Goal: Task Accomplishment & Management: Manage account settings

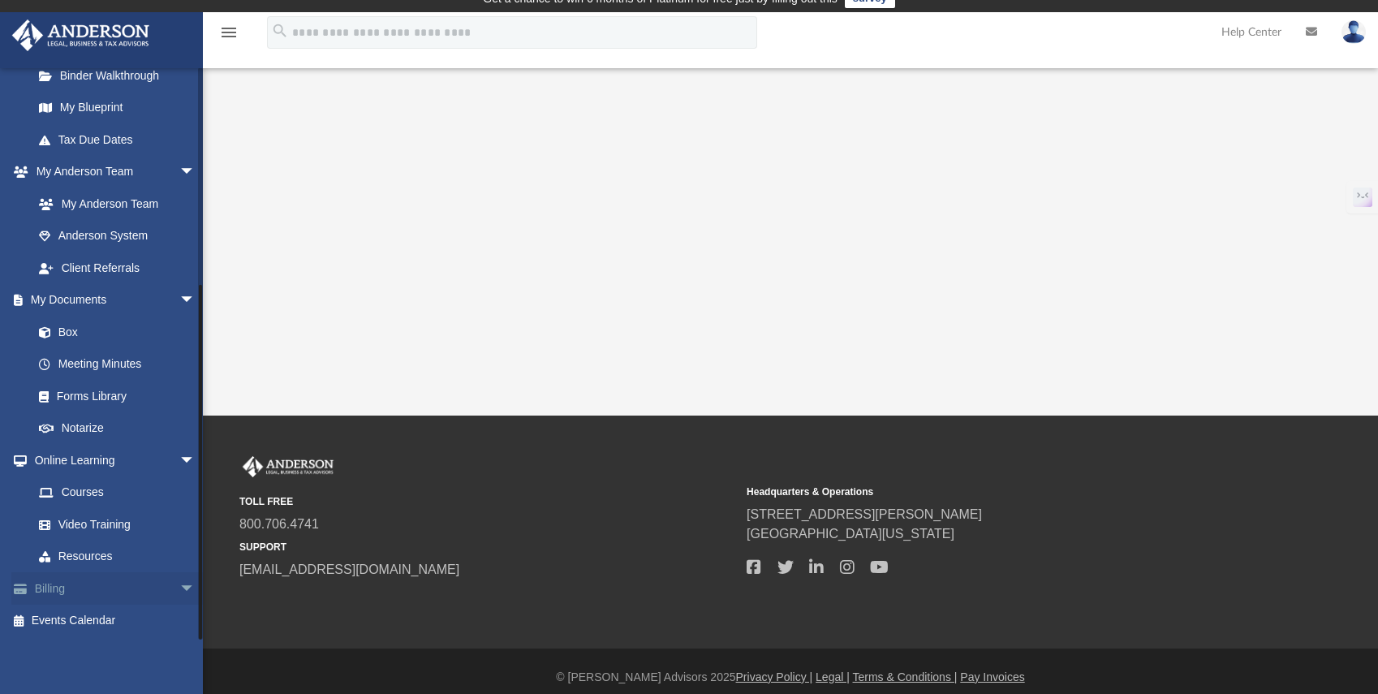
scroll to position [27, 0]
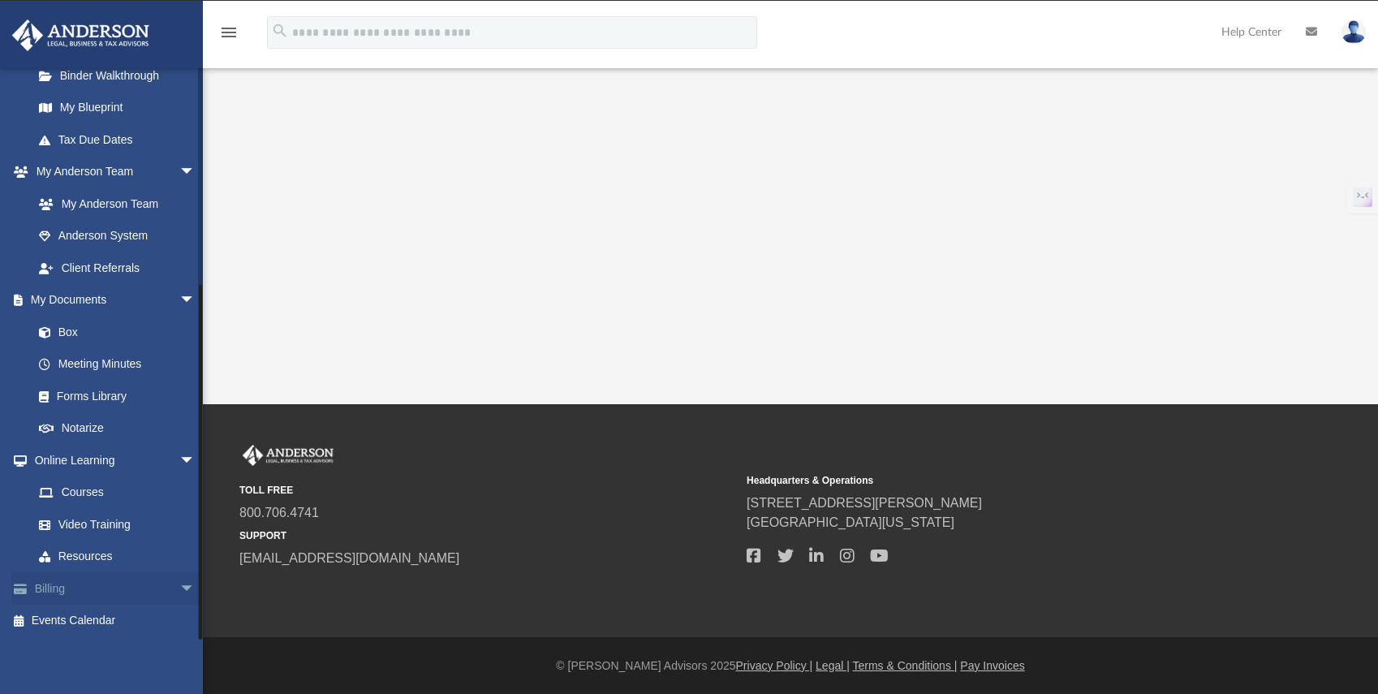
click at [179, 583] on span "arrow_drop_down" at bounding box center [195, 588] width 32 height 33
click at [58, 587] on link "Billing arrow_drop_up" at bounding box center [115, 588] width 209 height 32
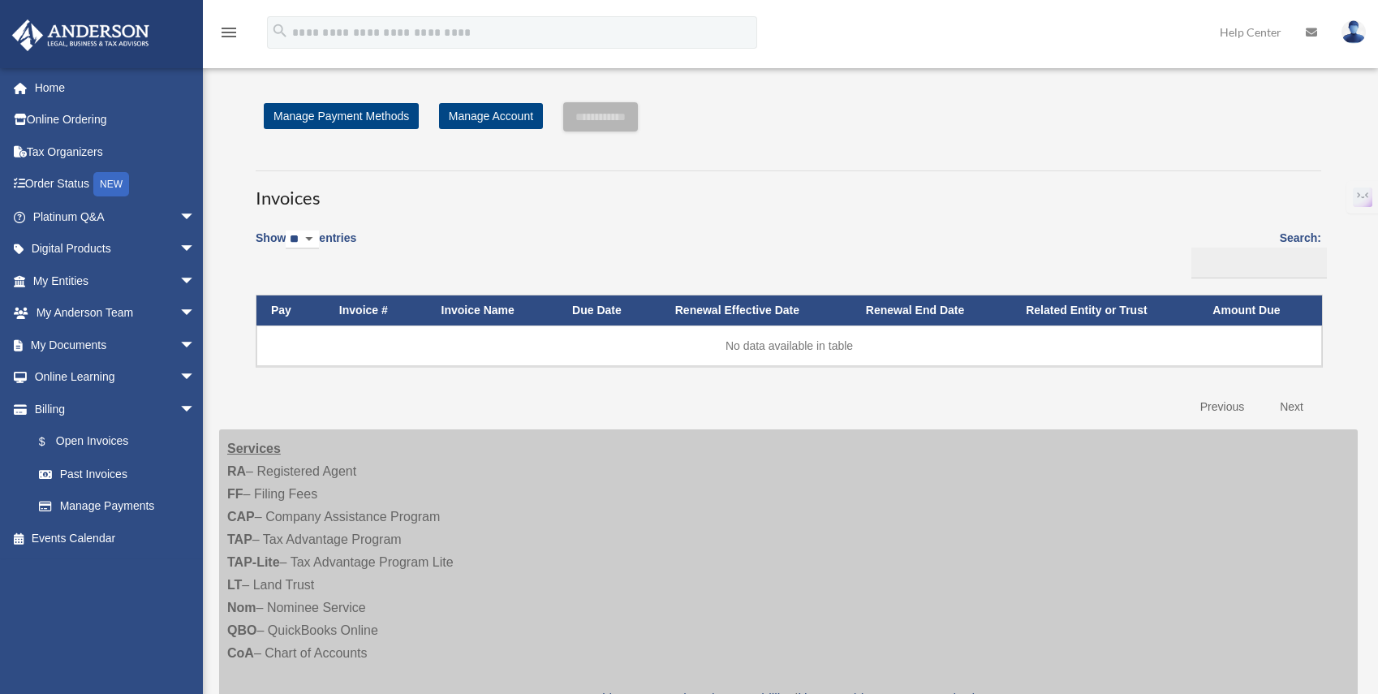
scroll to position [1168, 0]
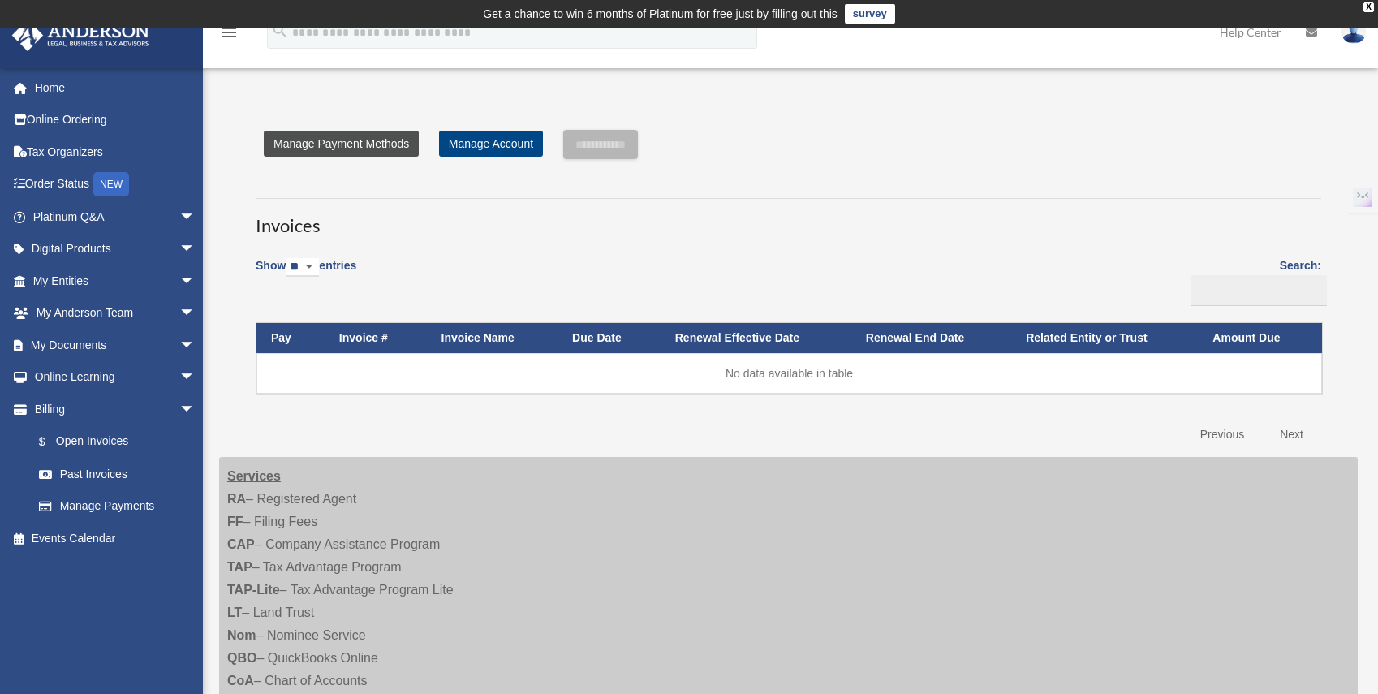
click at [329, 145] on link "Manage Payment Methods" at bounding box center [341, 144] width 155 height 26
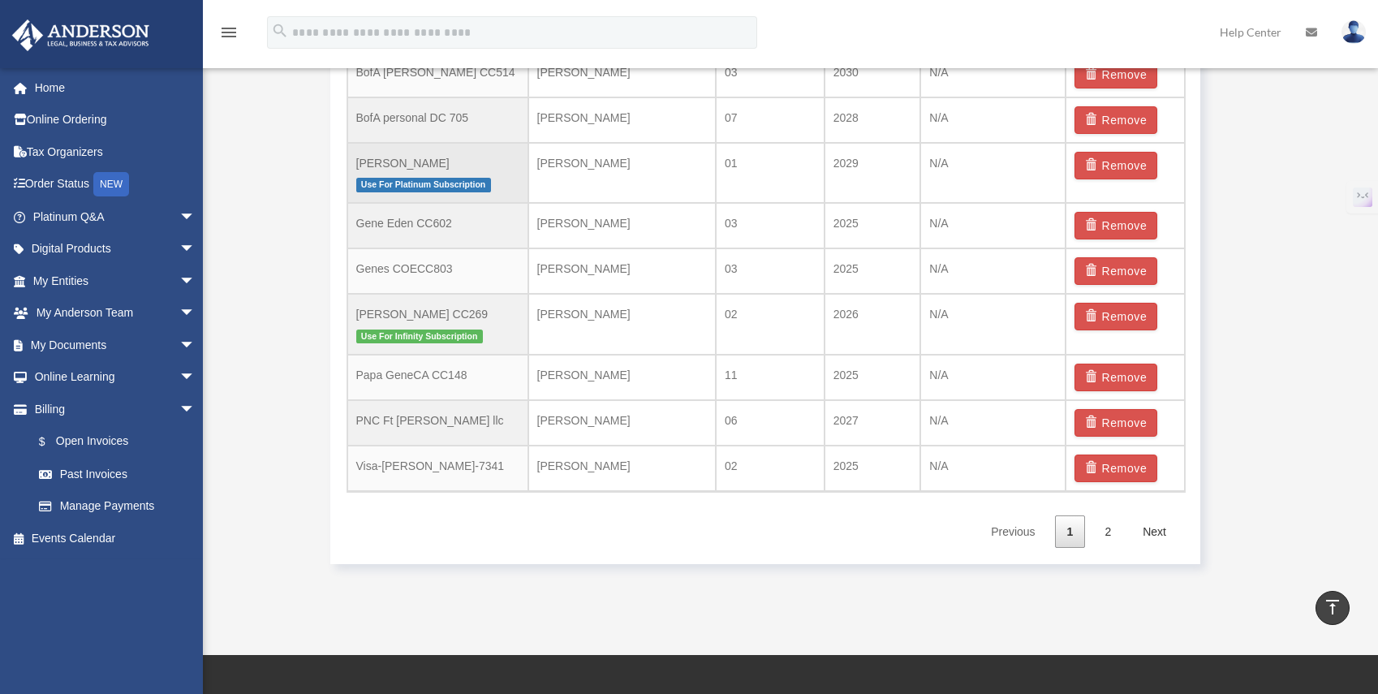
scroll to position [1116, 0]
